Goal: Task Accomplishment & Management: Use online tool/utility

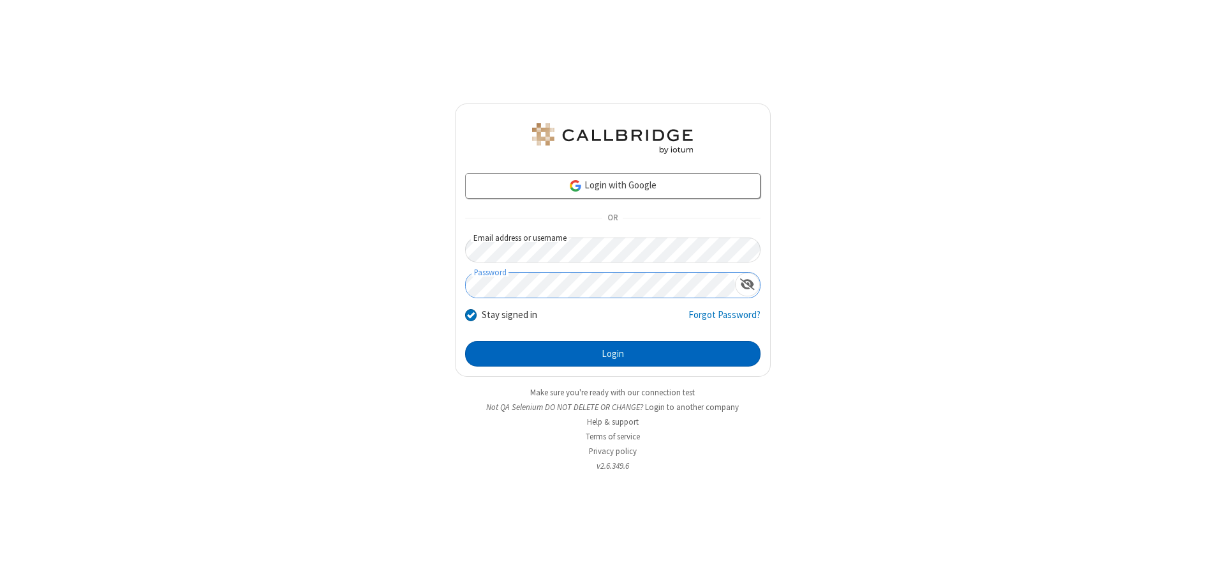
click at [613, 354] on button "Login" at bounding box center [612, 354] width 295 height 26
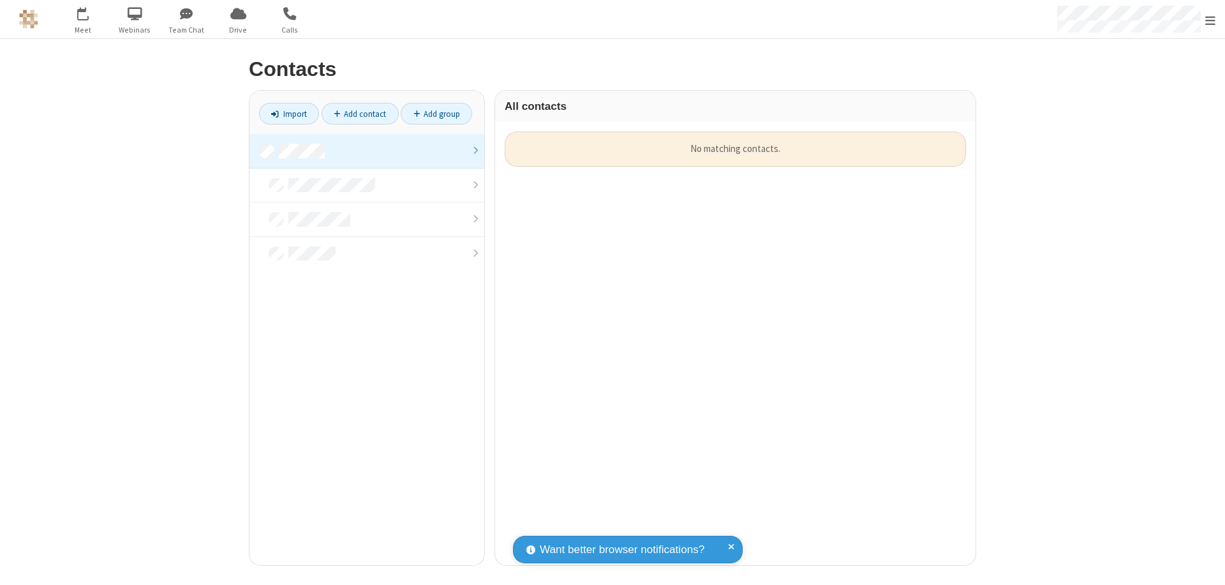
scroll to position [433, 471]
click at [360, 114] on link "Add contact" at bounding box center [360, 114] width 77 height 22
